Goal: Browse casually

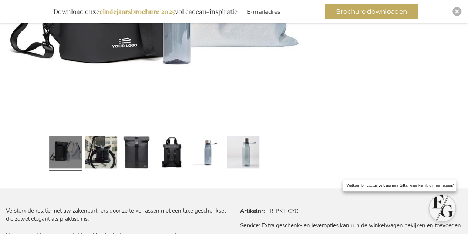
scroll to position [288, 0]
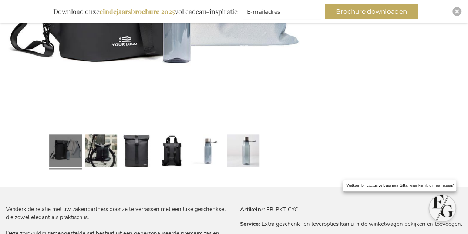
click at [67, 152] on link at bounding box center [65, 151] width 33 height 41
click at [102, 156] on link at bounding box center [101, 151] width 33 height 41
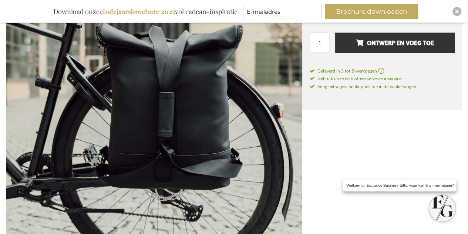
scroll to position [214, 0]
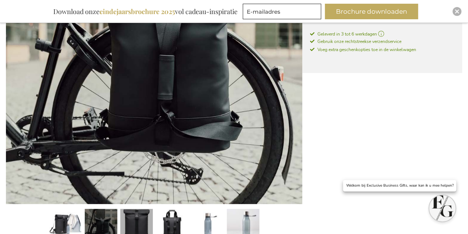
click at [141, 215] on link at bounding box center [136, 226] width 33 height 41
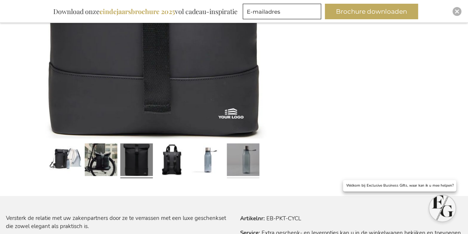
scroll to position [288, 0]
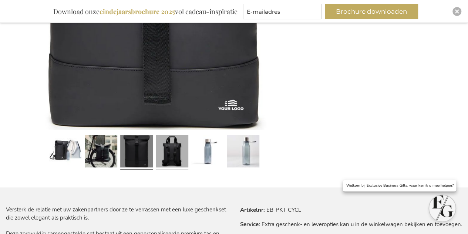
click at [161, 161] on link at bounding box center [172, 152] width 33 height 41
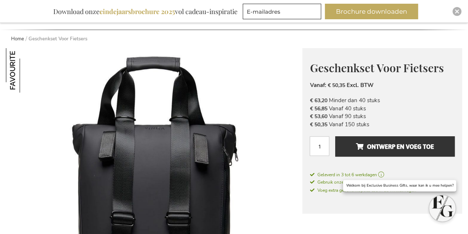
scroll to position [259, 0]
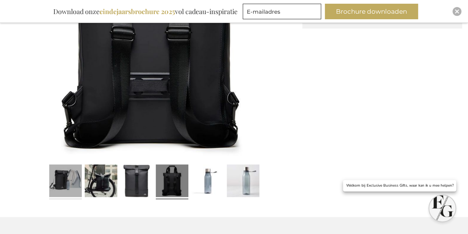
click at [67, 176] on link at bounding box center [65, 181] width 33 height 41
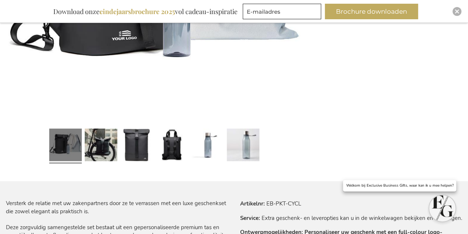
scroll to position [295, 0]
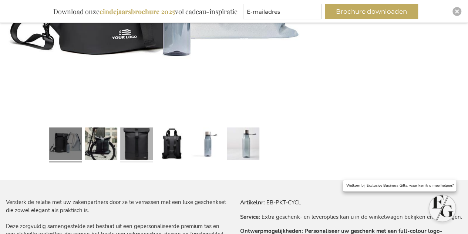
click at [134, 135] on link at bounding box center [136, 144] width 33 height 41
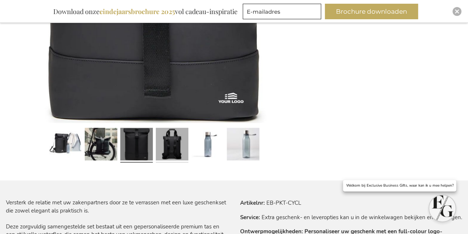
click at [182, 142] on link at bounding box center [172, 145] width 33 height 41
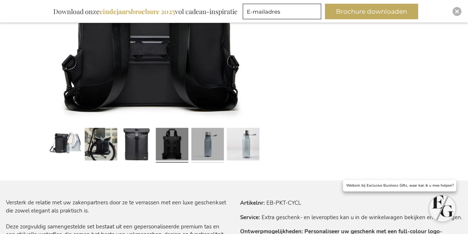
click at [205, 143] on link at bounding box center [207, 145] width 33 height 41
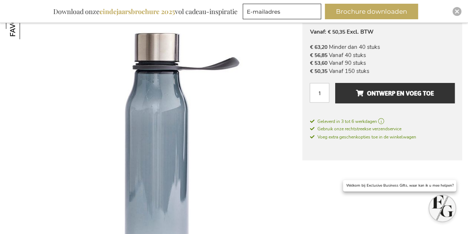
scroll to position [259, 0]
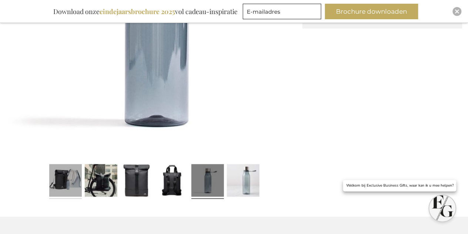
click at [65, 175] on link at bounding box center [65, 181] width 33 height 41
